Goal: Use online tool/utility: Utilize a website feature to perform a specific function

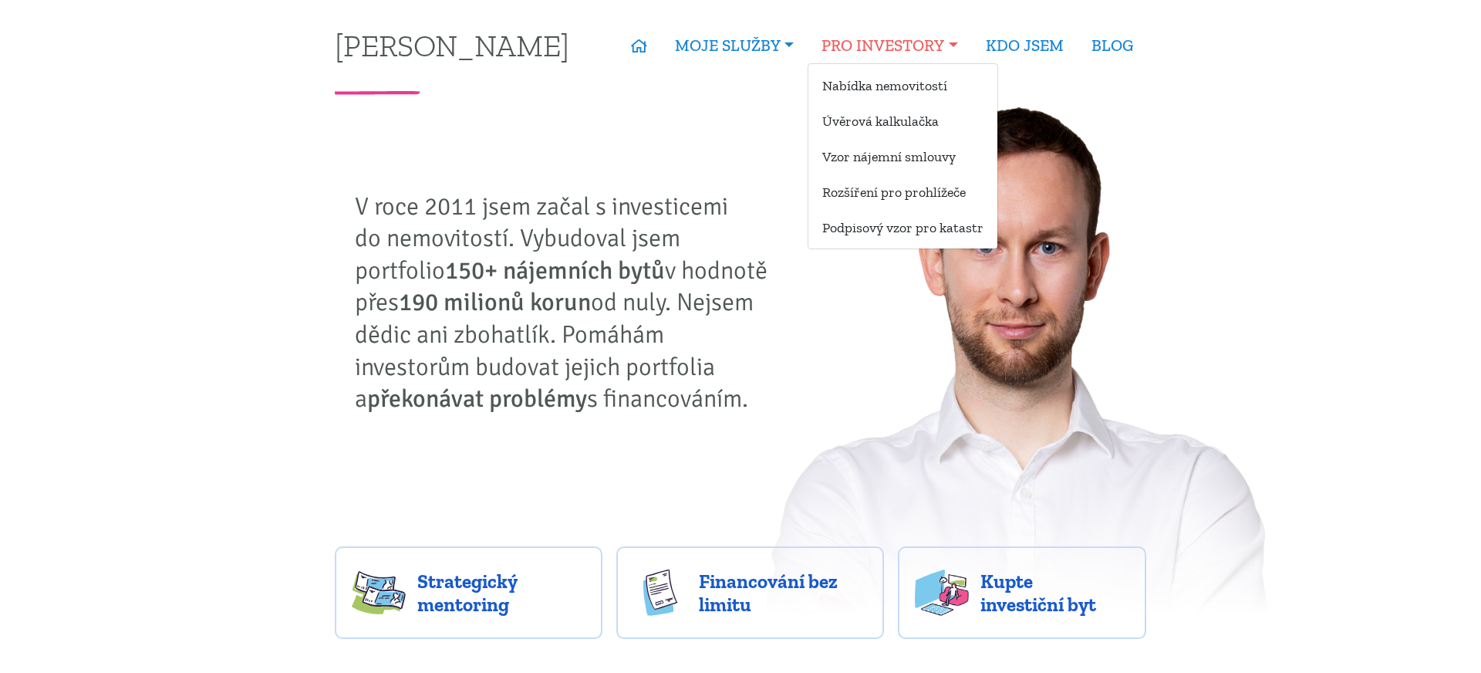
click at [917, 38] on link "PRO INVESTORY" at bounding box center [890, 45] width 164 height 35
click at [905, 115] on link "Úvěrová kalkulačka" at bounding box center [902, 120] width 189 height 29
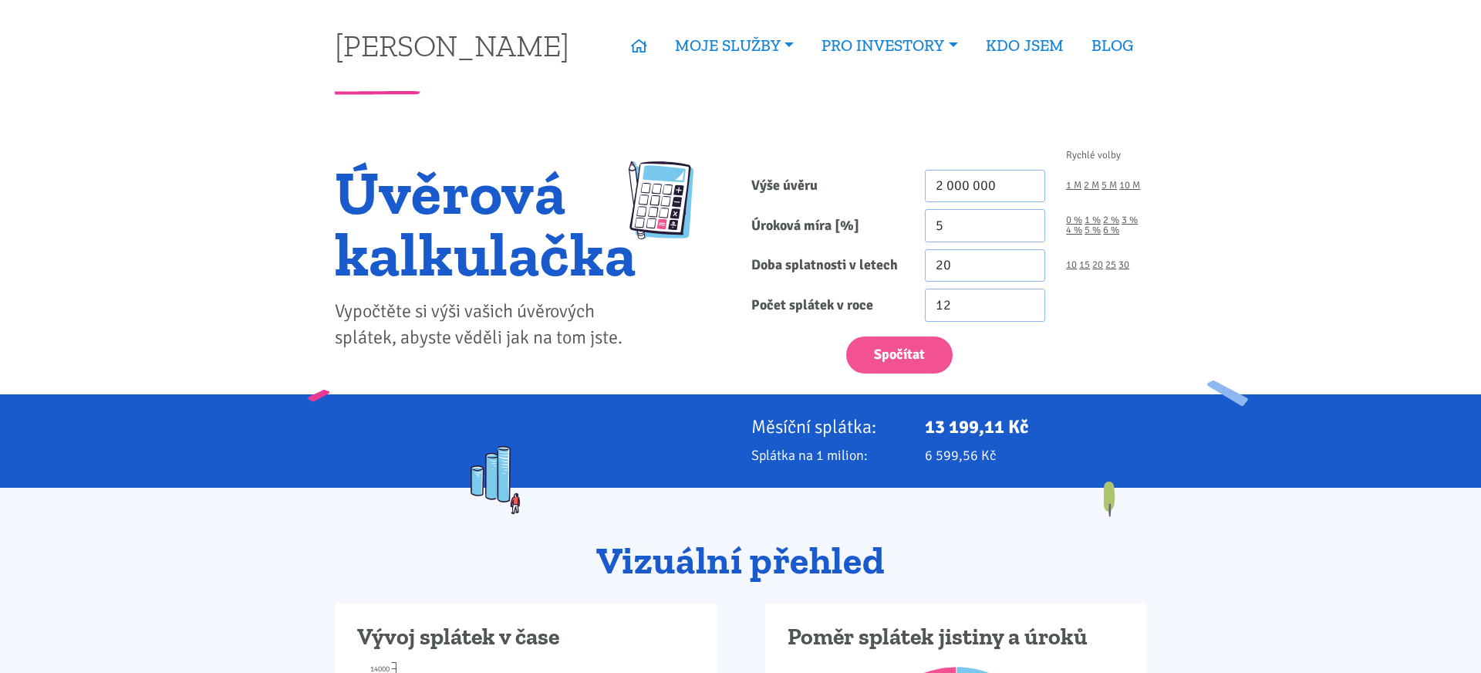
drag, startPoint x: 1018, startPoint y: 187, endPoint x: 854, endPoint y: 157, distance: 167.0
click at [876, 165] on form "Rychlé volby Výše úvěru 2 000 000 1 M 2 M 5 M 10 M Úroková míra [%] 5 0 % 1 % 20" at bounding box center [949, 261] width 396 height 223
type input "1"
type input "5 820 000"
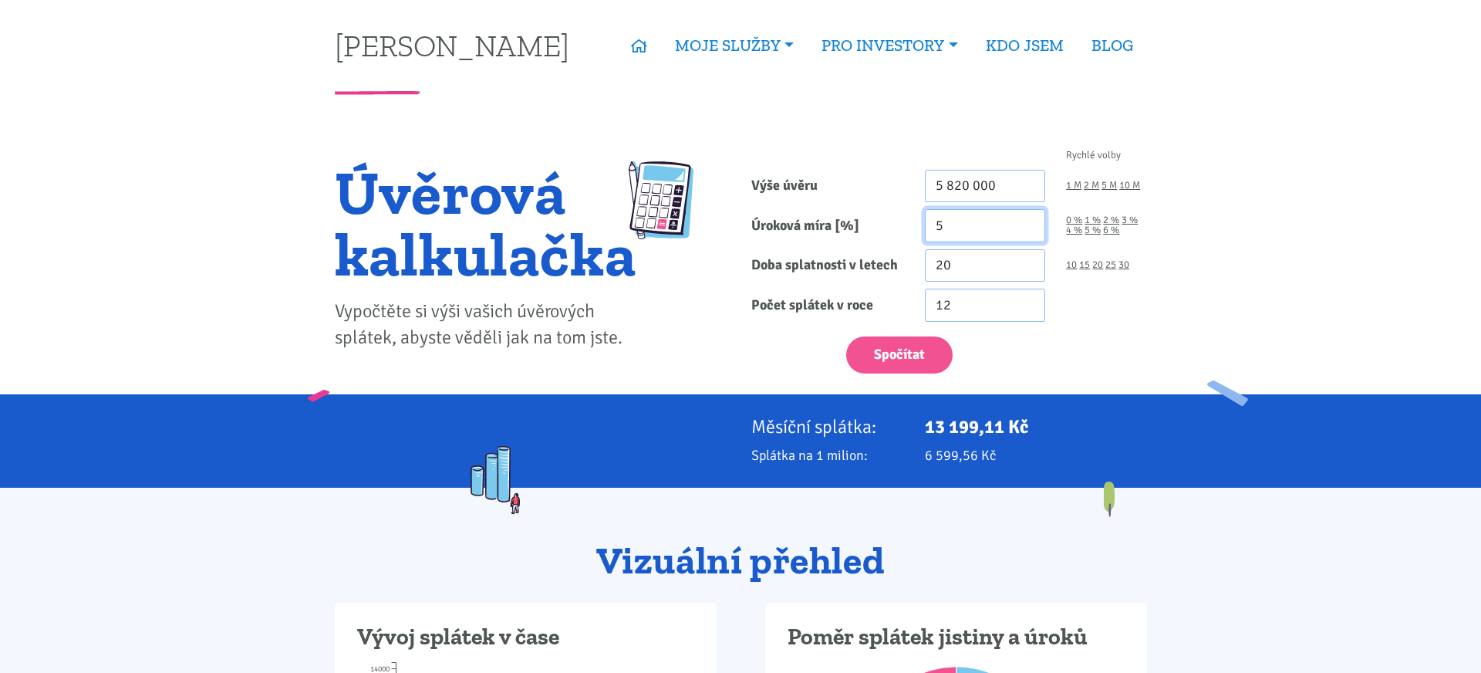
drag, startPoint x: 953, startPoint y: 227, endPoint x: 906, endPoint y: 222, distance: 47.3
click at [906, 222] on div "Úroková míra [%] 5 0 % 1 % 2 % 3 % 4 % 5 % 6 %" at bounding box center [948, 225] width 417 height 33
type input "4.89"
drag, startPoint x: 948, startPoint y: 264, endPoint x: 912, endPoint y: 261, distance: 36.4
click at [912, 261] on div "Doba splatnosti v letech 20 10 15 20 25 30" at bounding box center [948, 265] width 417 height 33
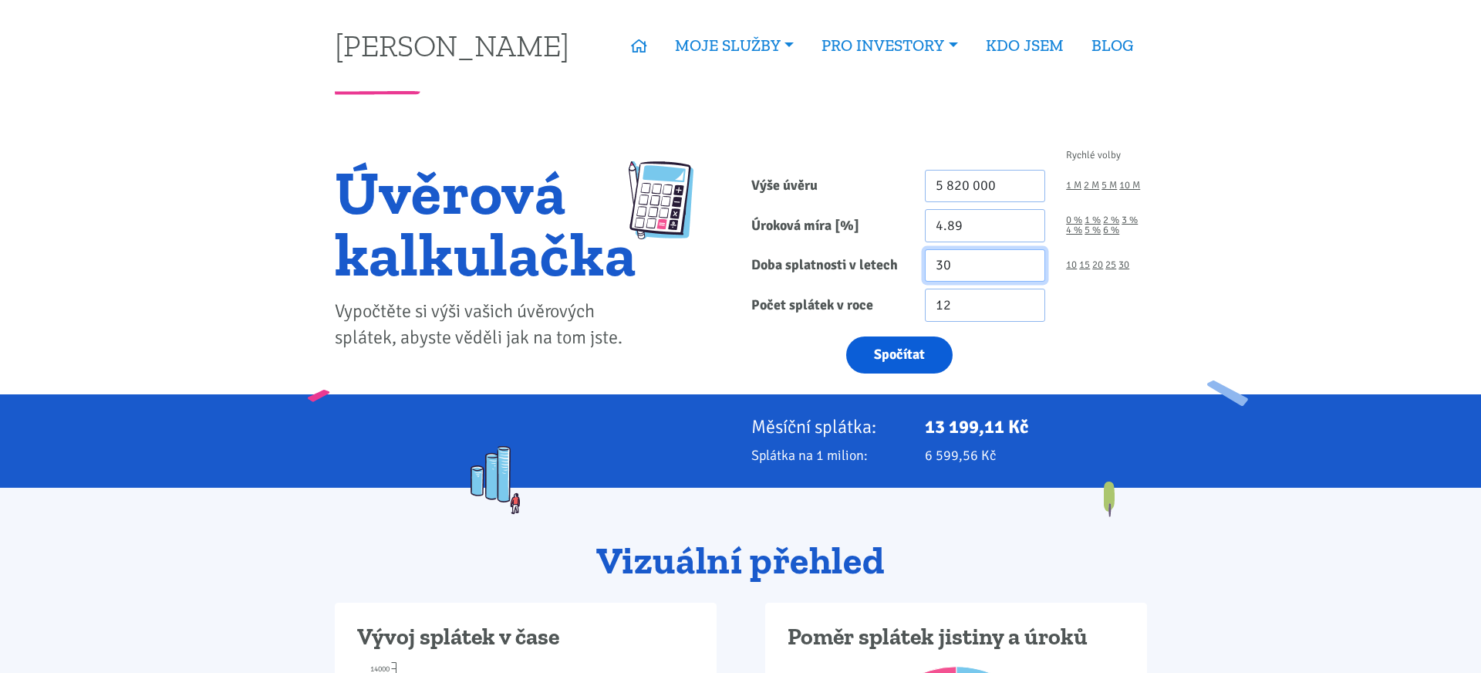
type input "30"
click at [921, 353] on button "Spočítat" at bounding box center [899, 355] width 106 height 38
type input "5820000"
drag, startPoint x: 953, startPoint y: 226, endPoint x: 969, endPoint y: 225, distance: 15.4
click at [958, 225] on input "4.89" at bounding box center [985, 225] width 121 height 33
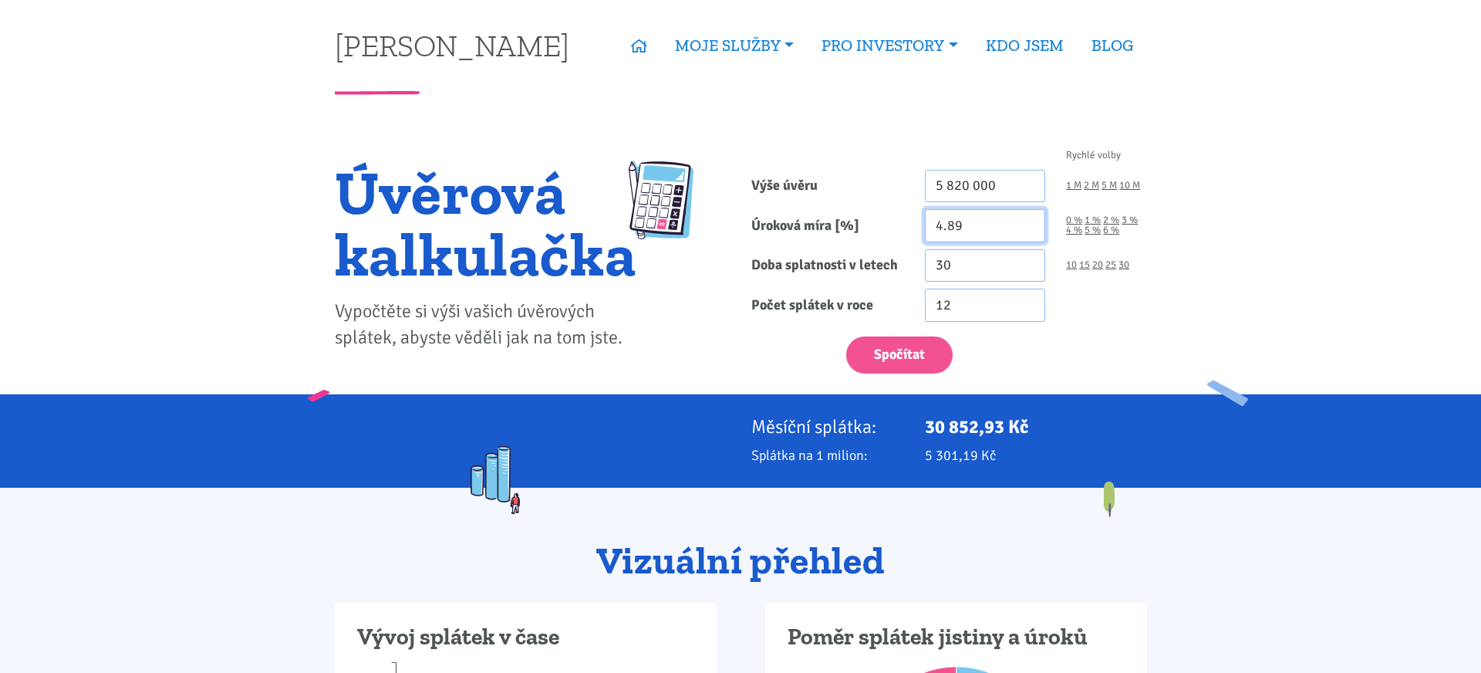
click at [970, 225] on input "4.89" at bounding box center [985, 225] width 121 height 33
click at [953, 227] on input "4.89" at bounding box center [985, 225] width 121 height 33
drag, startPoint x: 945, startPoint y: 223, endPoint x: 984, endPoint y: 225, distance: 39.4
click at [984, 225] on input "4.33" at bounding box center [985, 225] width 121 height 33
type input "4.19"
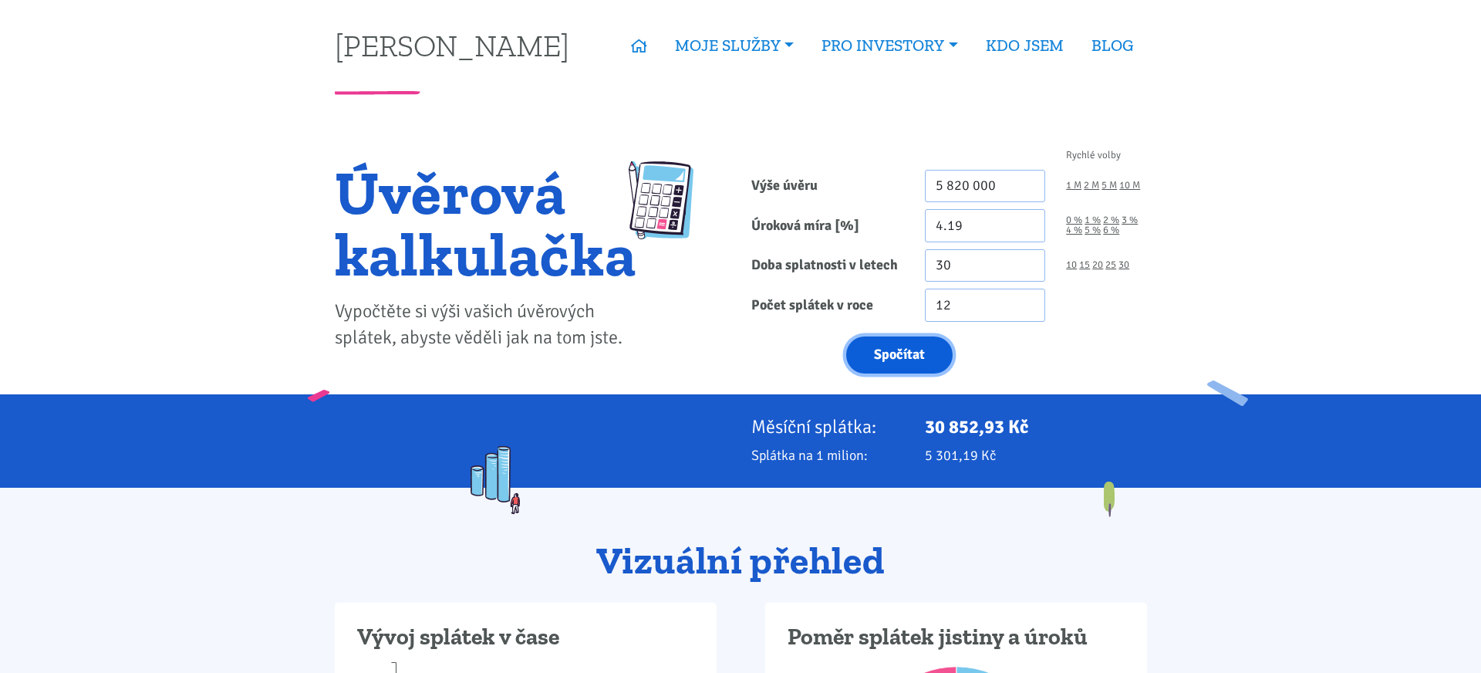
click at [926, 360] on button "Spočítat" at bounding box center [899, 355] width 106 height 38
type input "5820000"
click at [926, 360] on button "Spočítat" at bounding box center [899, 355] width 106 height 38
type input "5820000"
